Goal: Check status: Check status

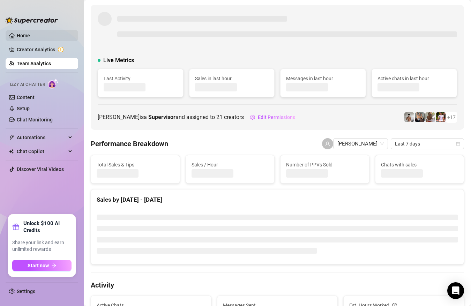
click at [30, 35] on link "Home" at bounding box center [23, 36] width 13 height 6
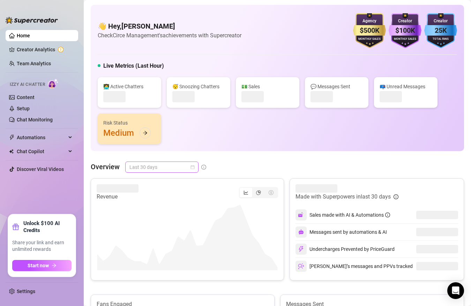
click at [165, 165] on span "Last 30 days" at bounding box center [161, 167] width 65 height 10
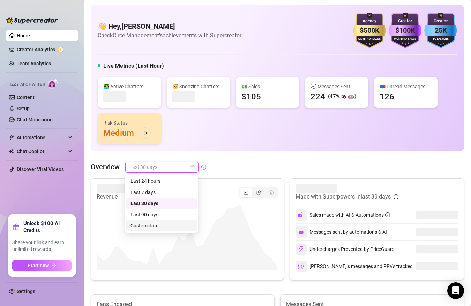
click at [158, 229] on div "Custom date" at bounding box center [161, 226] width 62 height 8
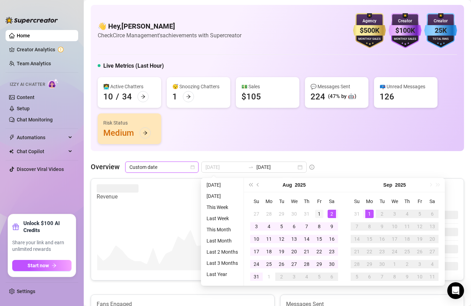
type input "[DATE]"
click at [324, 209] on td "1" at bounding box center [319, 214] width 13 height 13
type input "[DATE]"
click at [254, 275] on div "31" at bounding box center [256, 276] width 8 height 8
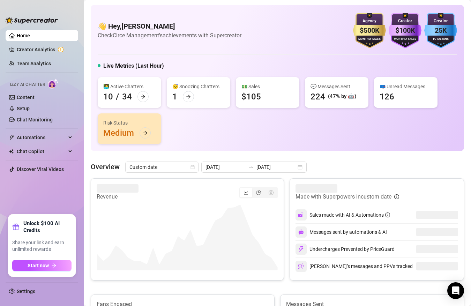
scroll to position [68, 0]
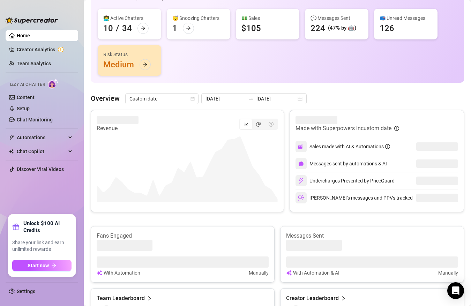
click at [256, 132] on div "Revenue" at bounding box center [187, 124] width 181 height 17
click at [257, 122] on icon "pie-chart" at bounding box center [258, 124] width 5 height 5
click at [254, 120] on input "segmented control" at bounding box center [254, 120] width 0 height 0
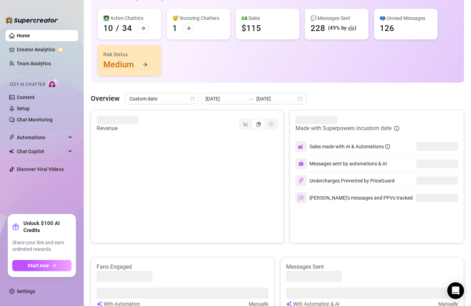
click at [235, 125] on div "Revenue" at bounding box center [187, 124] width 181 height 17
click at [247, 122] on icon "line-chart" at bounding box center [245, 124] width 5 height 5
click at [241, 120] on input "segmented control" at bounding box center [241, 120] width 0 height 0
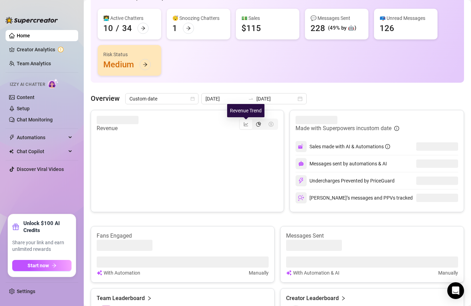
click at [262, 122] on div "segmented control" at bounding box center [258, 124] width 13 height 10
click at [254, 120] on input "segmented control" at bounding box center [254, 120] width 0 height 0
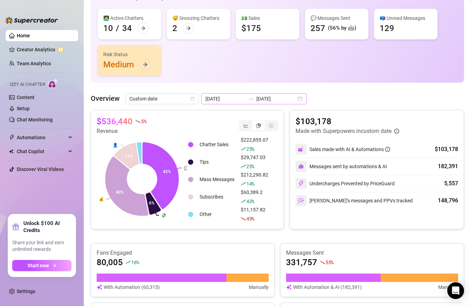
click at [248, 98] on icon "swap-right" at bounding box center [251, 99] width 6 height 6
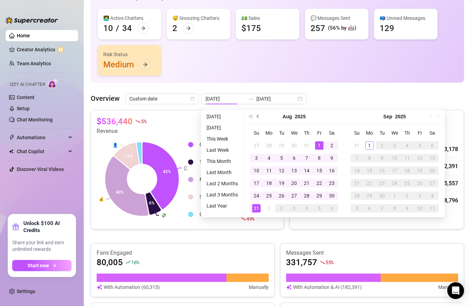
click at [258, 116] on span "Previous month (PageUp)" at bounding box center [258, 116] width 3 height 3
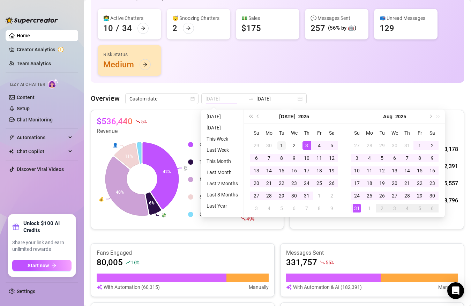
type input "[DATE]"
click at [278, 145] on div "1" at bounding box center [281, 145] width 8 height 8
type input "[DATE]"
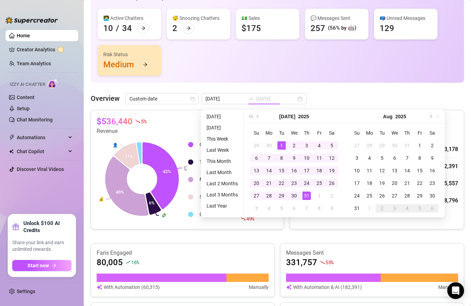
click at [304, 196] on div "31" at bounding box center [306, 195] width 8 height 8
